Goal: Understand process/instructions

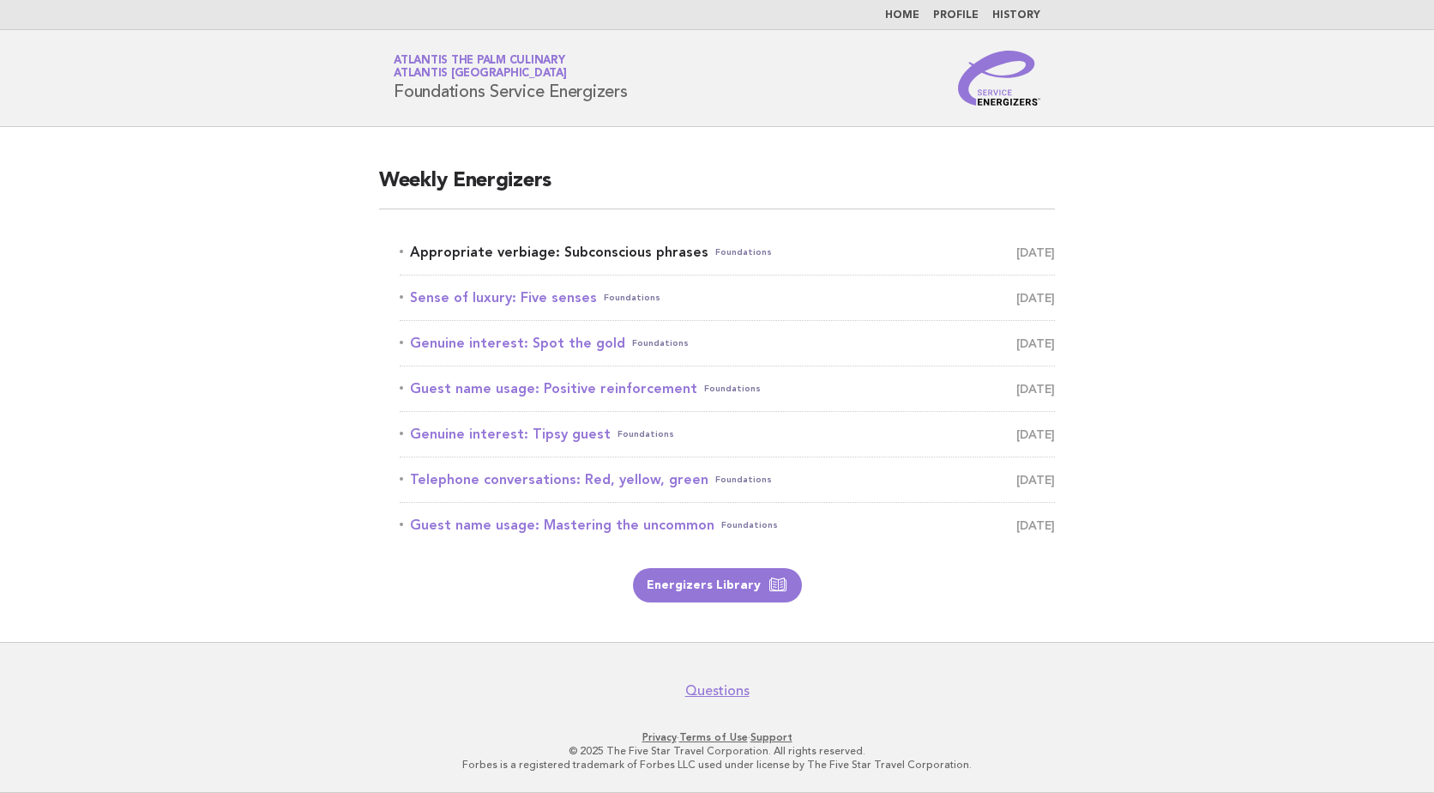
click at [539, 258] on link "Appropriate verbiage: Subconscious phrases Foundations [DATE]" at bounding box center [727, 252] width 655 height 24
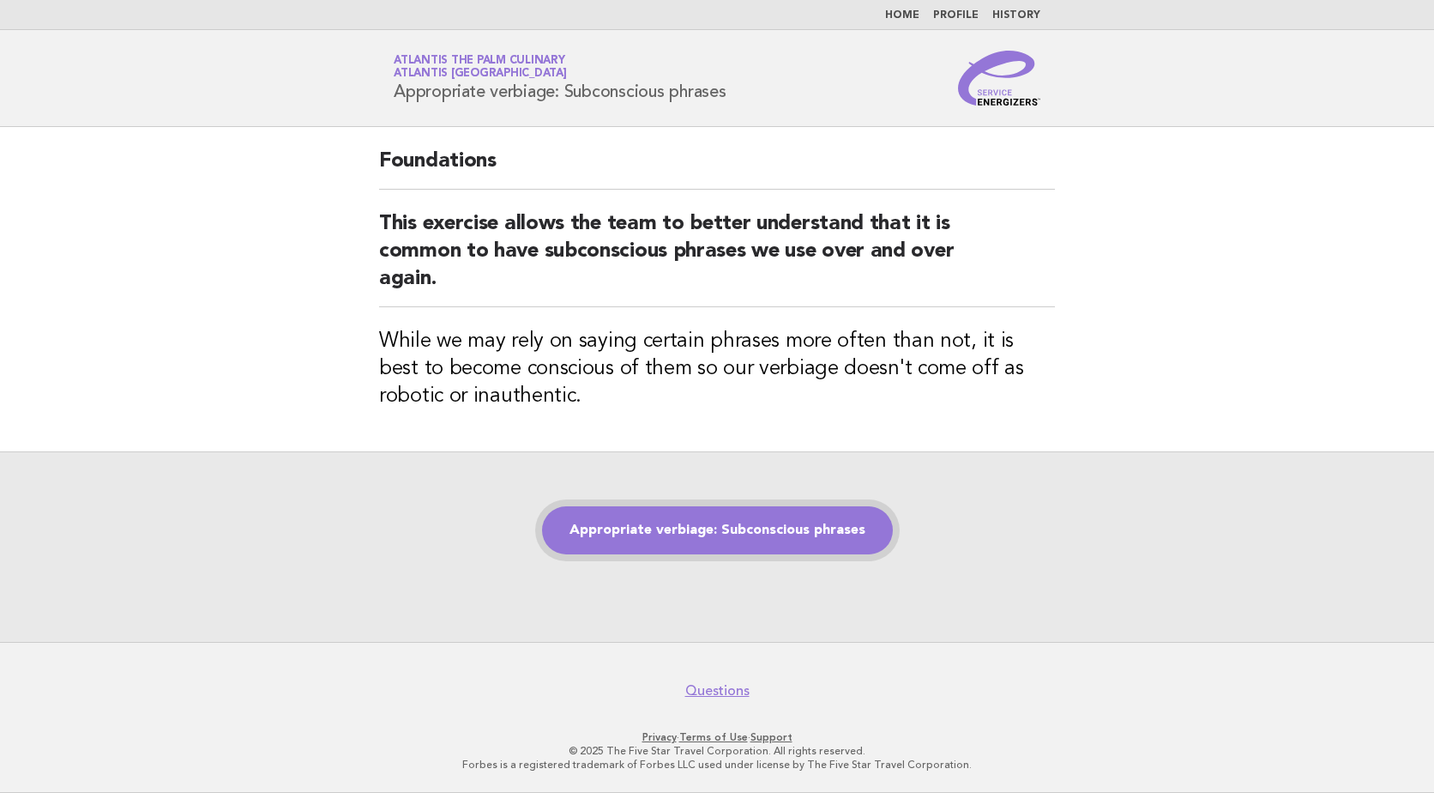
click at [694, 524] on link "Appropriate verbiage: Subconscious phrases" at bounding box center [717, 530] width 351 height 48
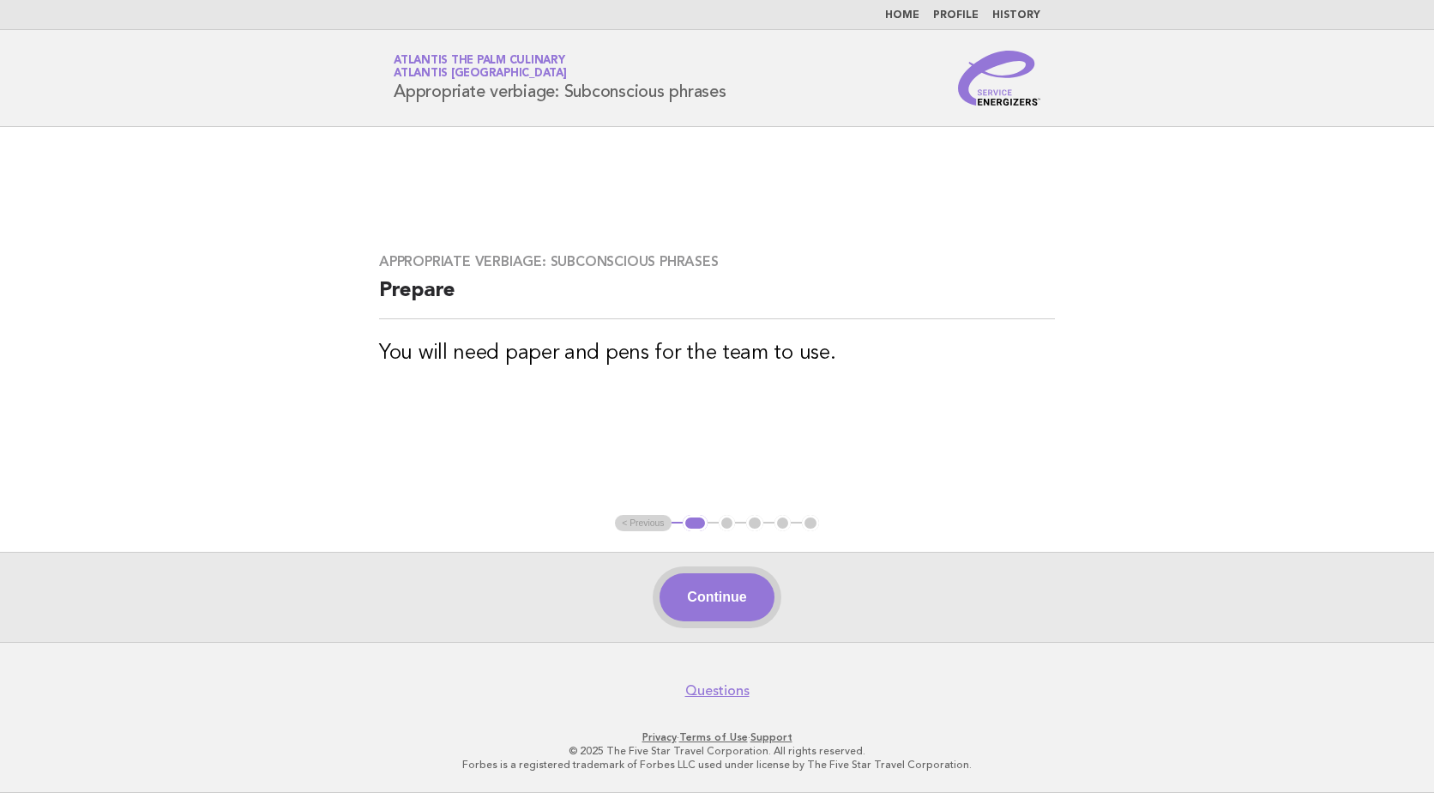
click at [757, 592] on button "Continue" at bounding box center [717, 597] width 114 height 48
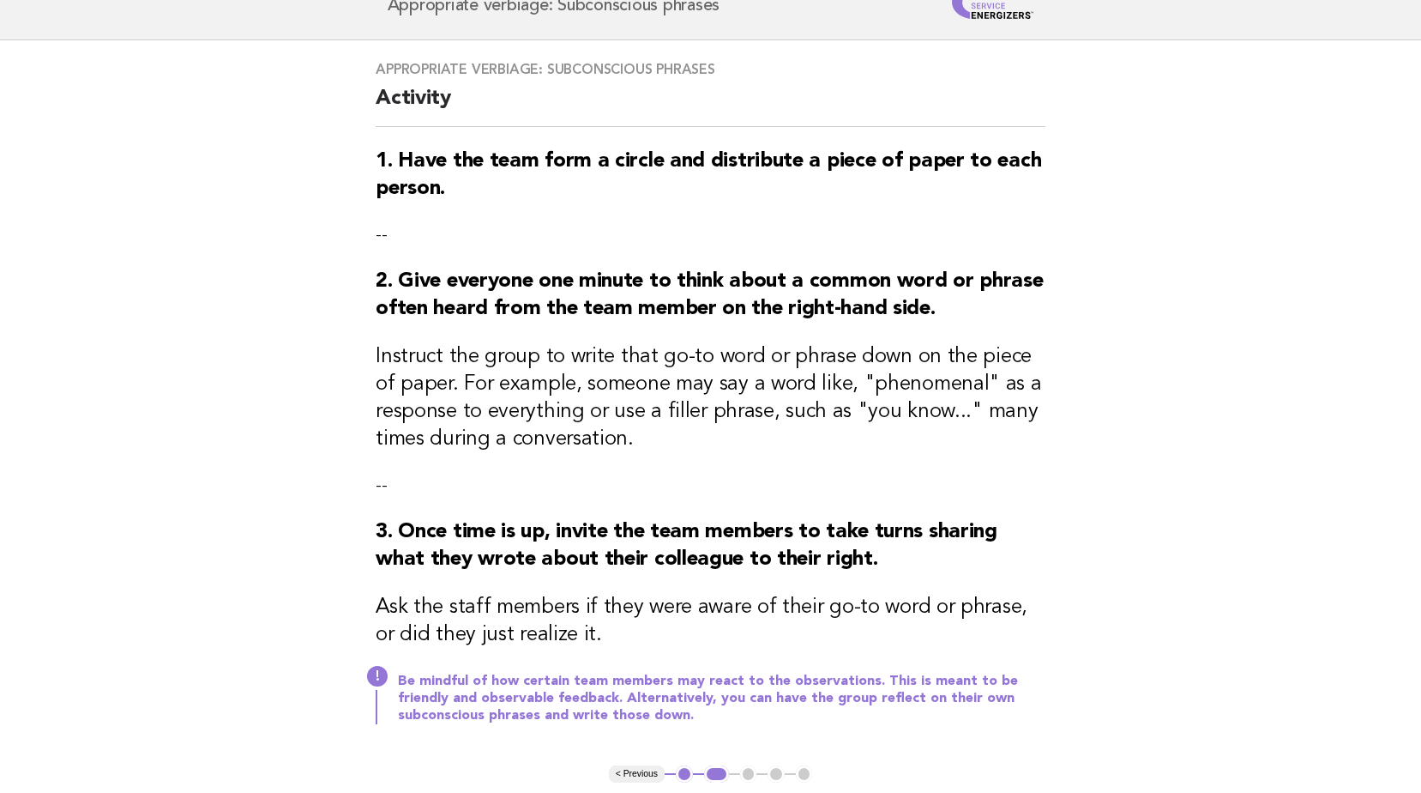
scroll to position [342, 0]
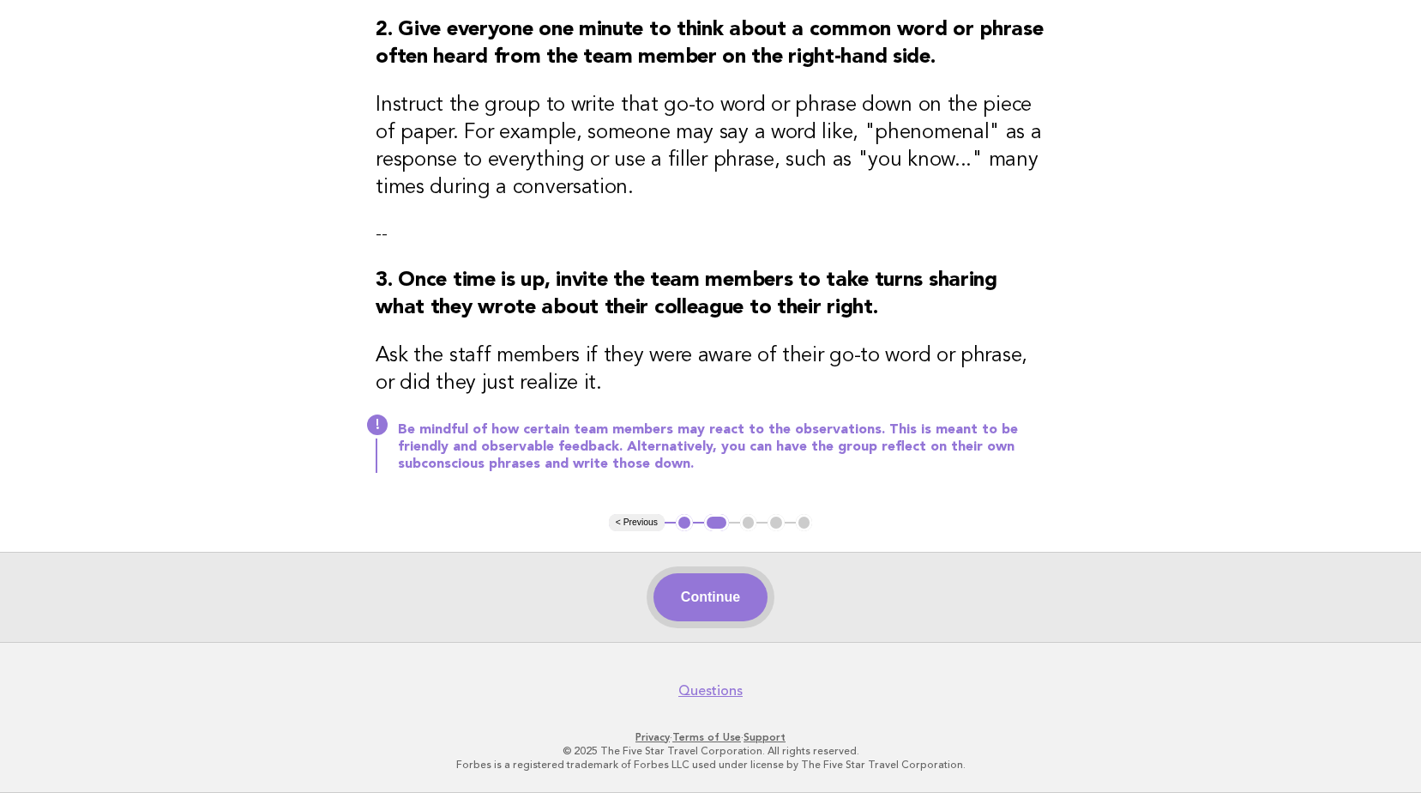
click at [737, 597] on button "Continue" at bounding box center [711, 597] width 114 height 48
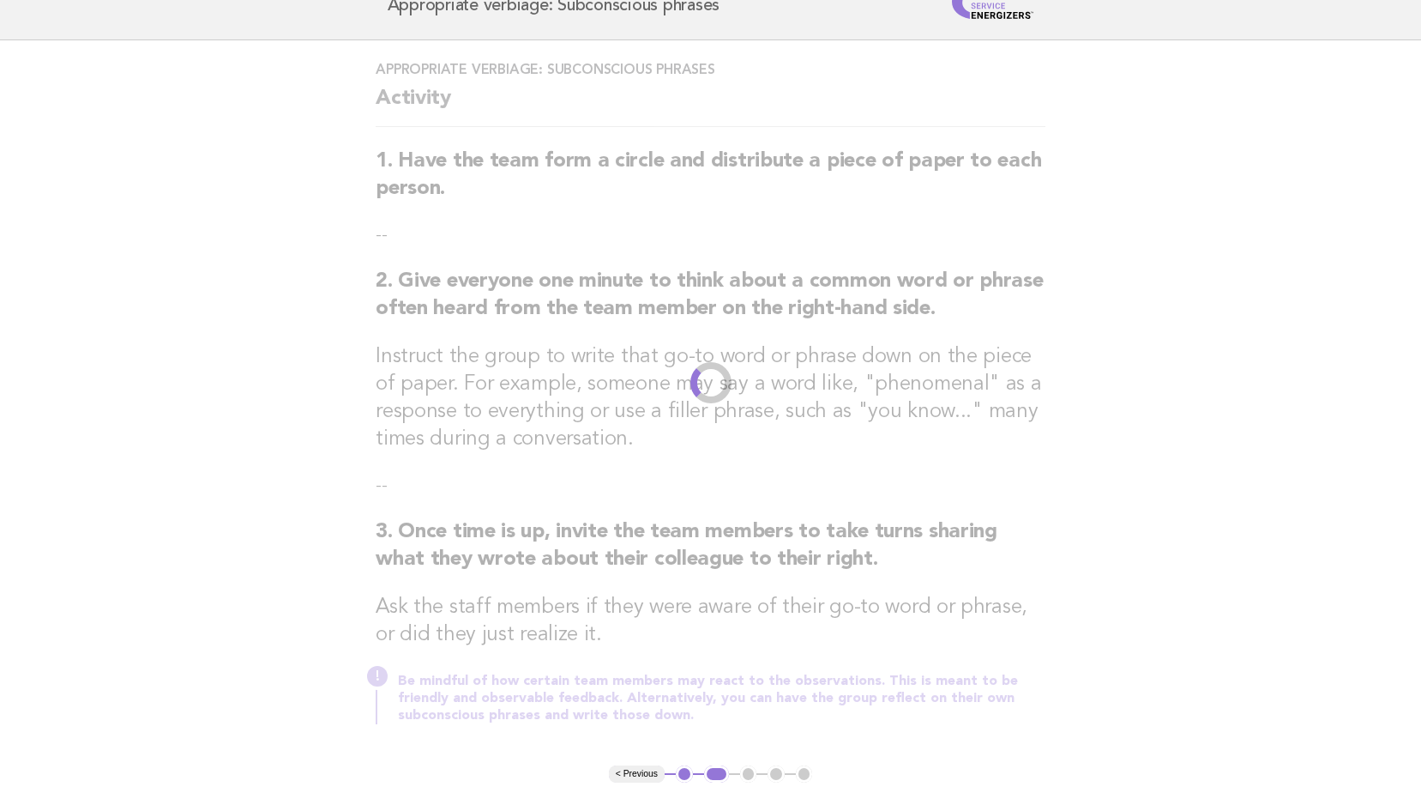
scroll to position [0, 0]
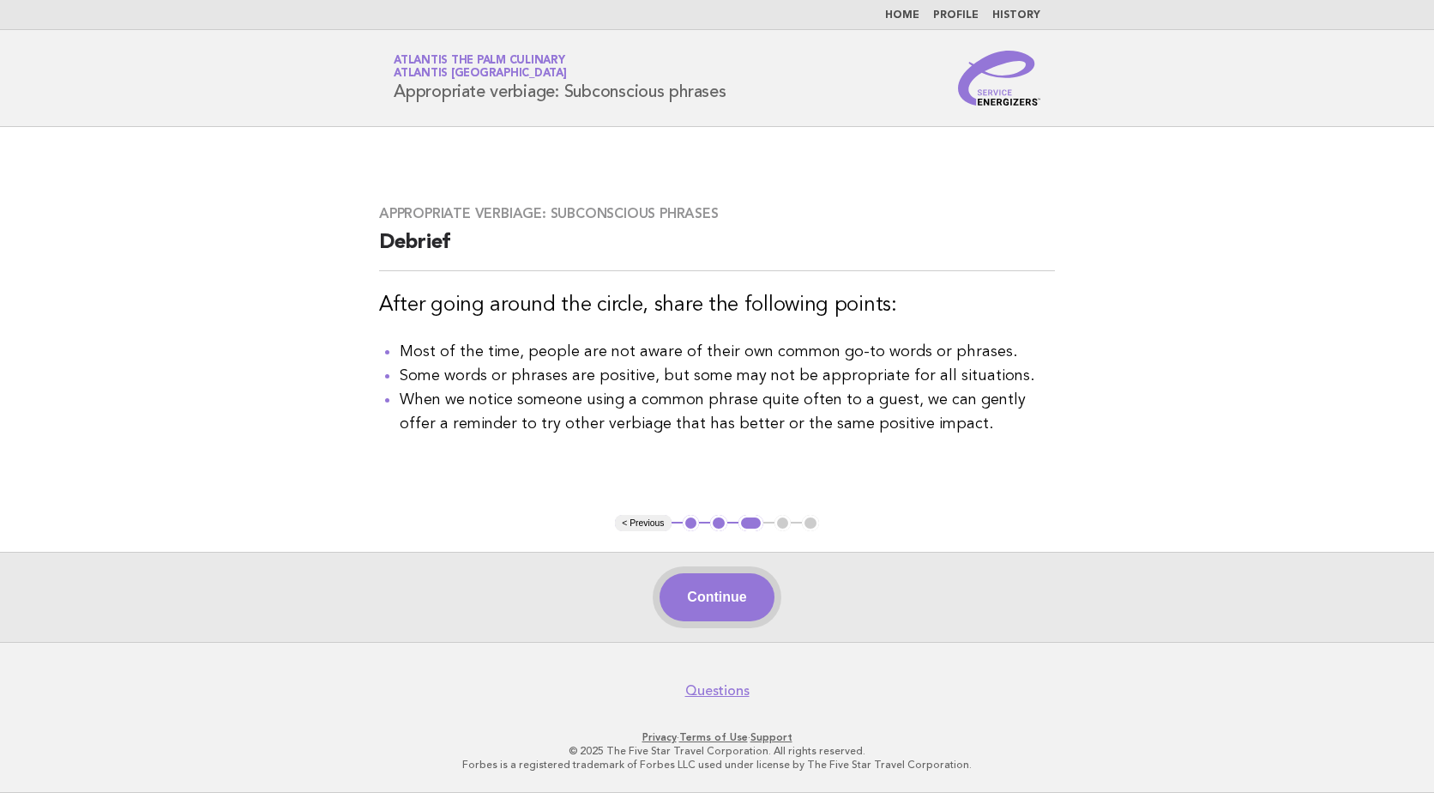
click at [747, 588] on button "Continue" at bounding box center [717, 597] width 114 height 48
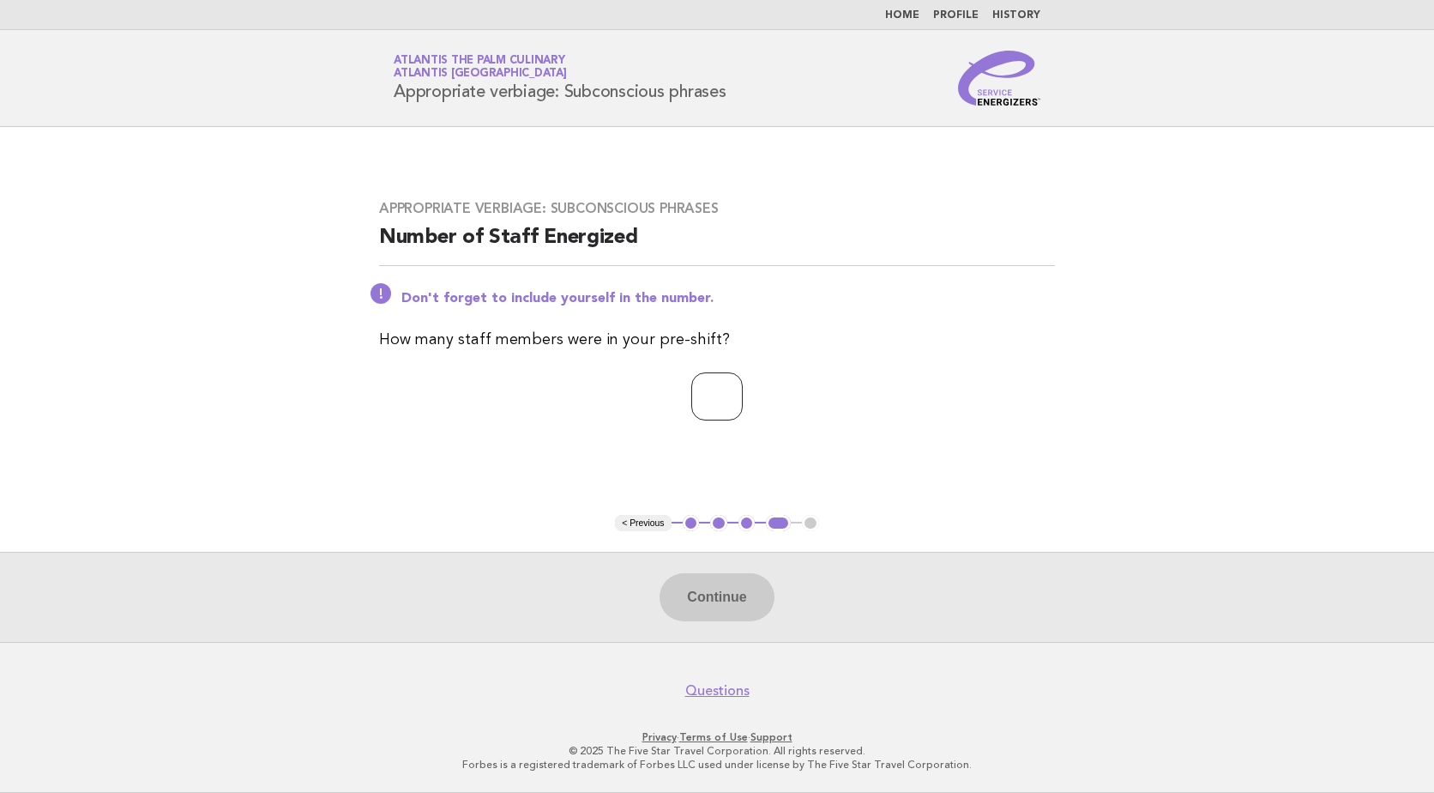
click at [691, 400] on input "number" at bounding box center [716, 396] width 51 height 48
click at [658, 521] on button "< Previous" at bounding box center [643, 523] width 56 height 17
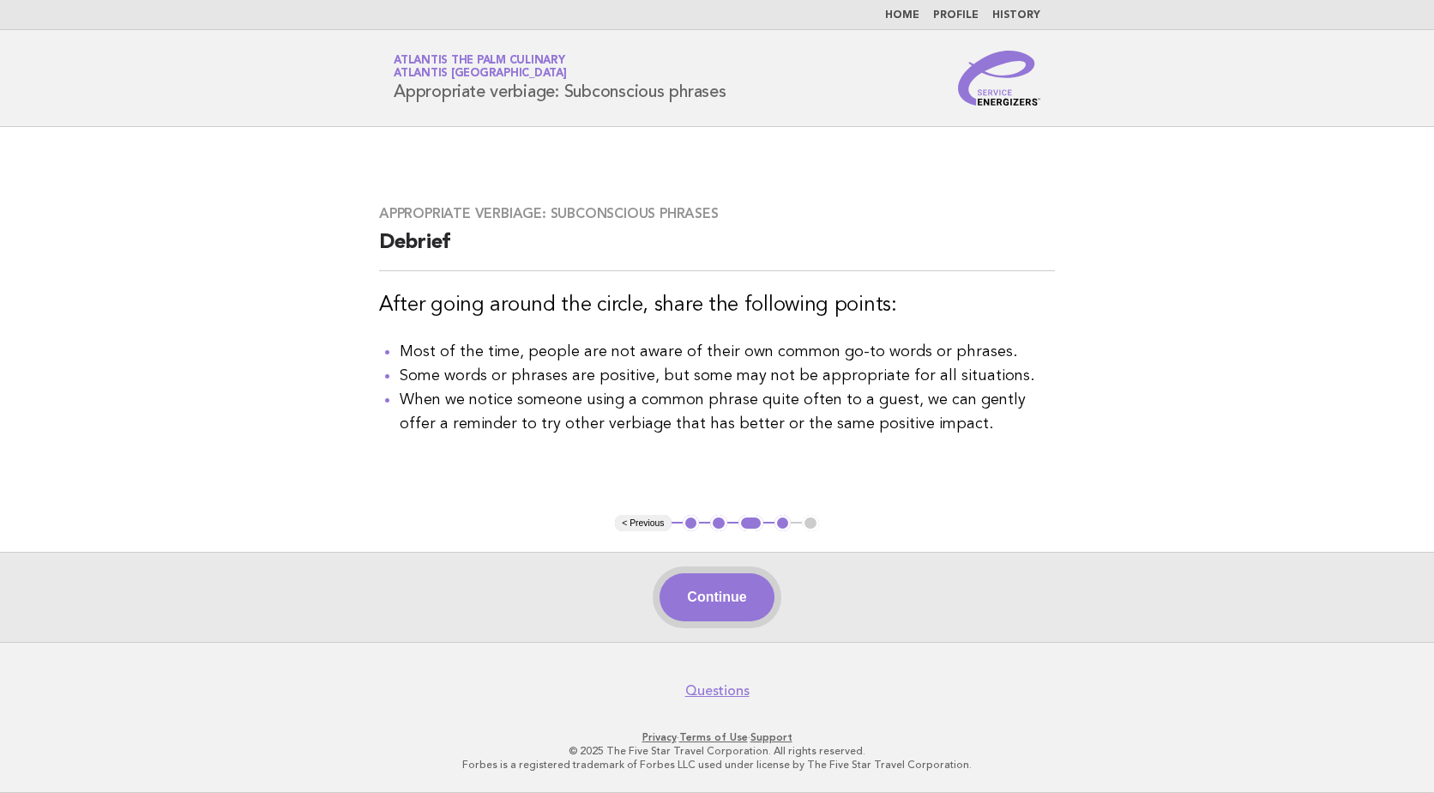
click at [731, 604] on button "Continue" at bounding box center [717, 597] width 114 height 48
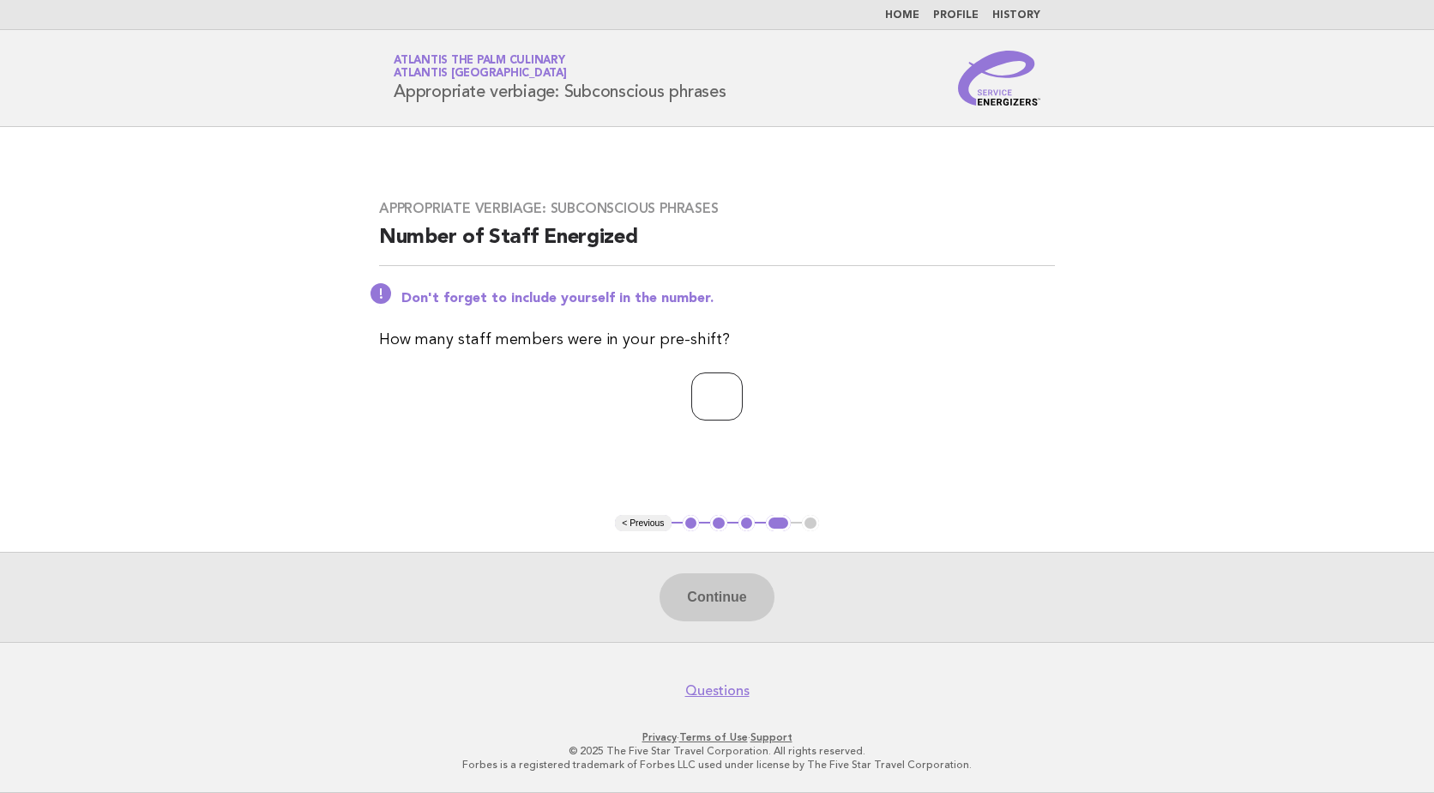
click at [691, 398] on input "number" at bounding box center [716, 396] width 51 height 48
type input "**"
click at [730, 617] on button "Continue" at bounding box center [717, 597] width 114 height 48
